Goal: Task Accomplishment & Management: Use online tool/utility

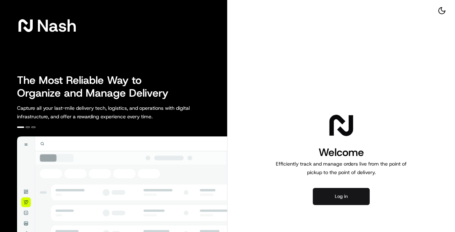
click at [341, 198] on button "Log in" at bounding box center [341, 196] width 57 height 17
